Goal: Task Accomplishment & Management: Complete application form

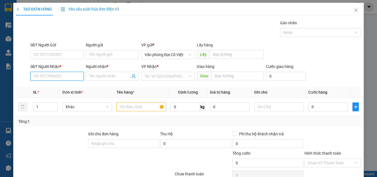
click at [71, 73] on input "SĐT Người Nhận *" at bounding box center [56, 76] width 53 height 9
click at [75, 89] on div "0963696001 - SƠN" at bounding box center [56, 87] width 46 height 6
type input "0963696001"
type input "SƠN"
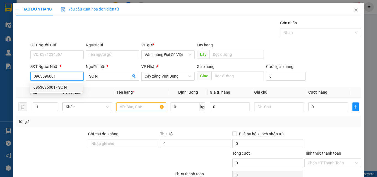
type input "200.000"
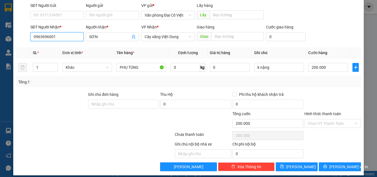
scroll to position [44, 0]
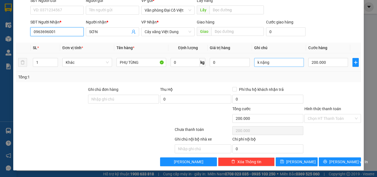
type input "0963696001"
click at [278, 60] on input "k nặng" at bounding box center [279, 62] width 50 height 9
type input "k"
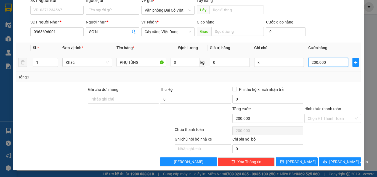
click at [322, 63] on input "200.000" at bounding box center [328, 62] width 40 height 9
type input "5"
type input "50"
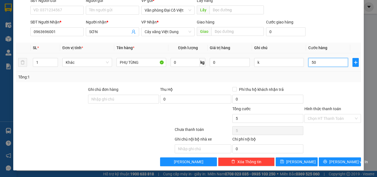
type input "50"
type input "50.000"
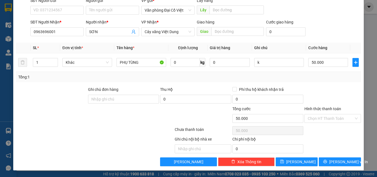
click at [337, 106] on div "Hình thức thanh toán" at bounding box center [332, 110] width 57 height 8
drag, startPoint x: 337, startPoint y: 152, endPoint x: 339, endPoint y: 158, distance: 5.7
click at [338, 153] on div "Transit Pickup Surcharge Ids Transit Deliver Surcharge Ids Transit Deliver Surc…" at bounding box center [188, 70] width 345 height 191
click at [339, 158] on button "[PERSON_NAME] và In" at bounding box center [340, 161] width 42 height 9
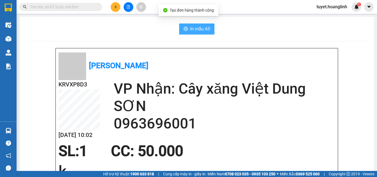
click at [197, 31] on span "In mẫu A5" at bounding box center [200, 28] width 20 height 7
